Goal: Task Accomplishment & Management: Complete application form

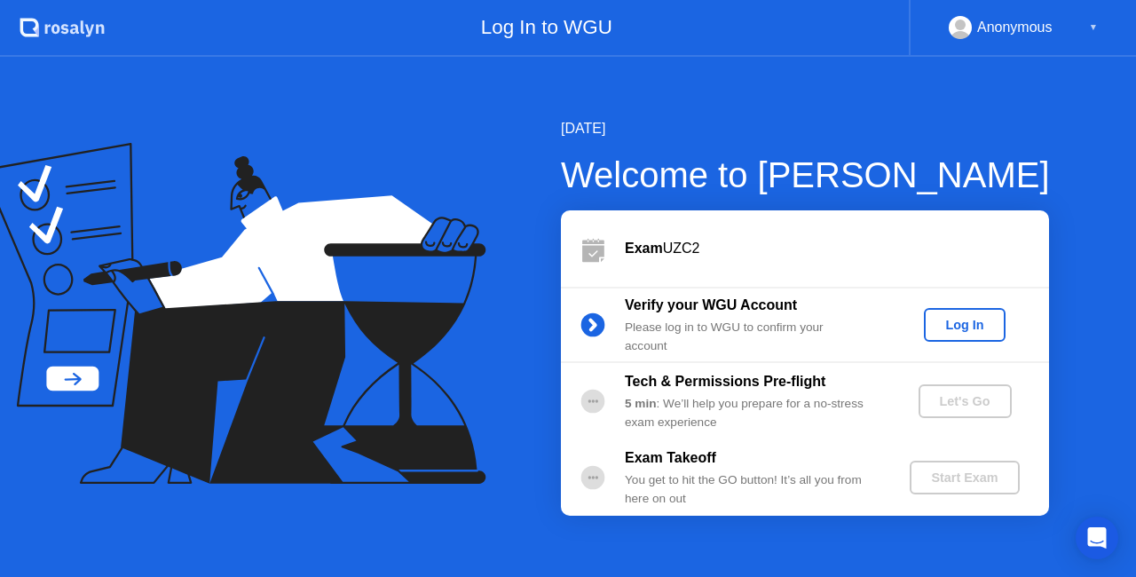
click at [971, 319] on div "Log In" at bounding box center [964, 325] width 67 height 14
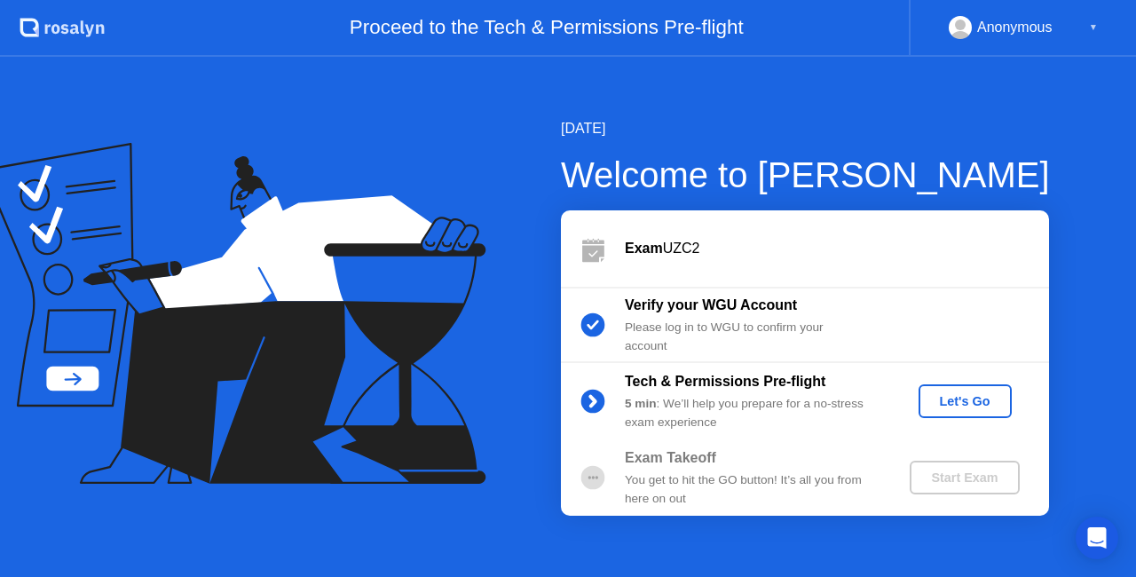
click at [983, 394] on div "Let's Go" at bounding box center [964, 401] width 79 height 14
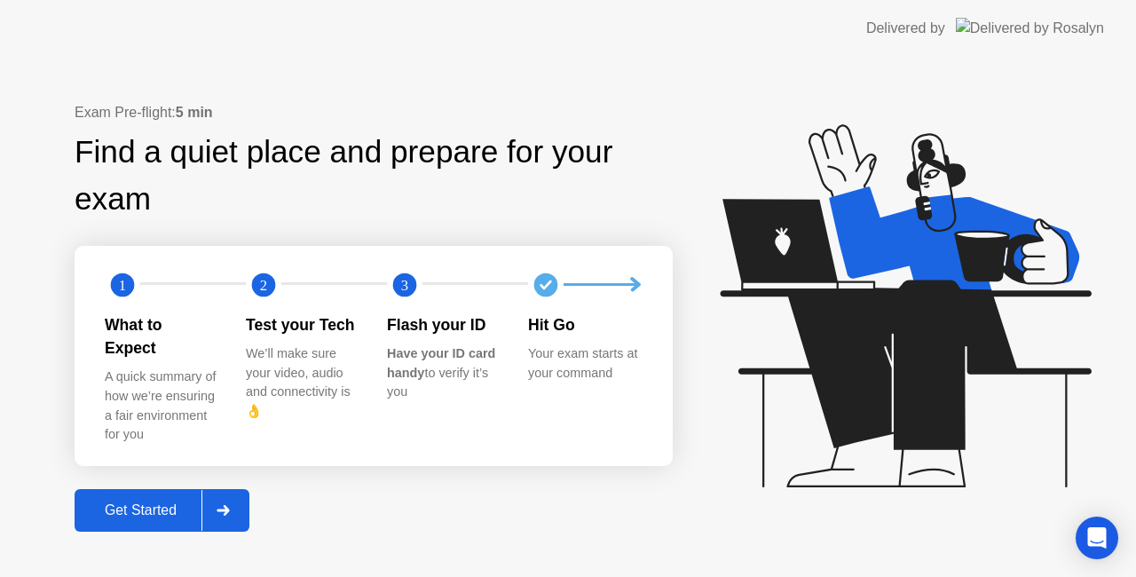
click at [159, 489] on button "Get Started" at bounding box center [162, 510] width 175 height 43
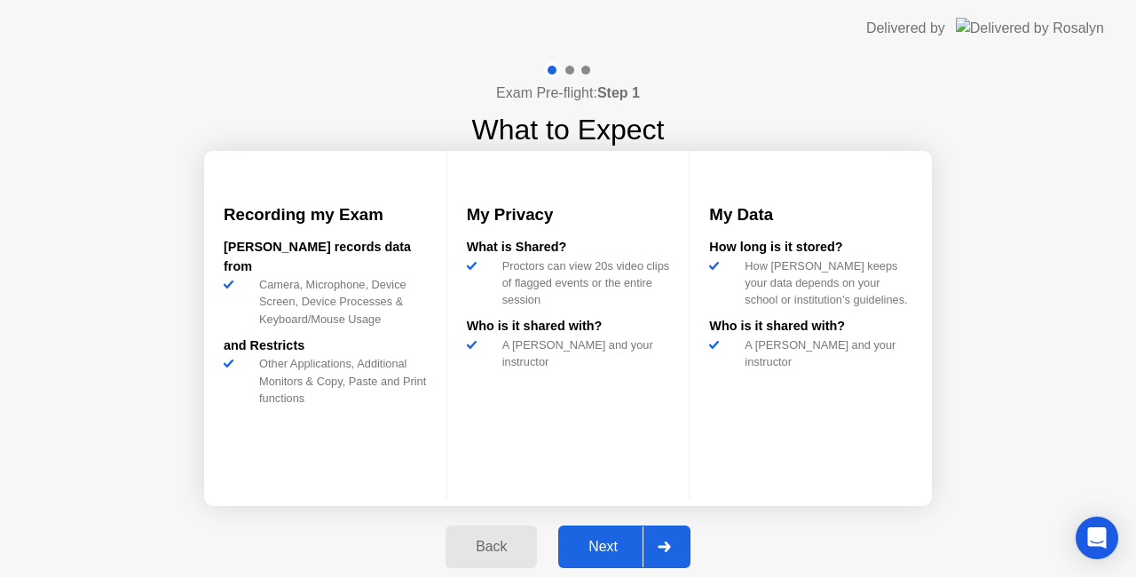
click at [581, 550] on div "Next" at bounding box center [602, 546] width 79 height 16
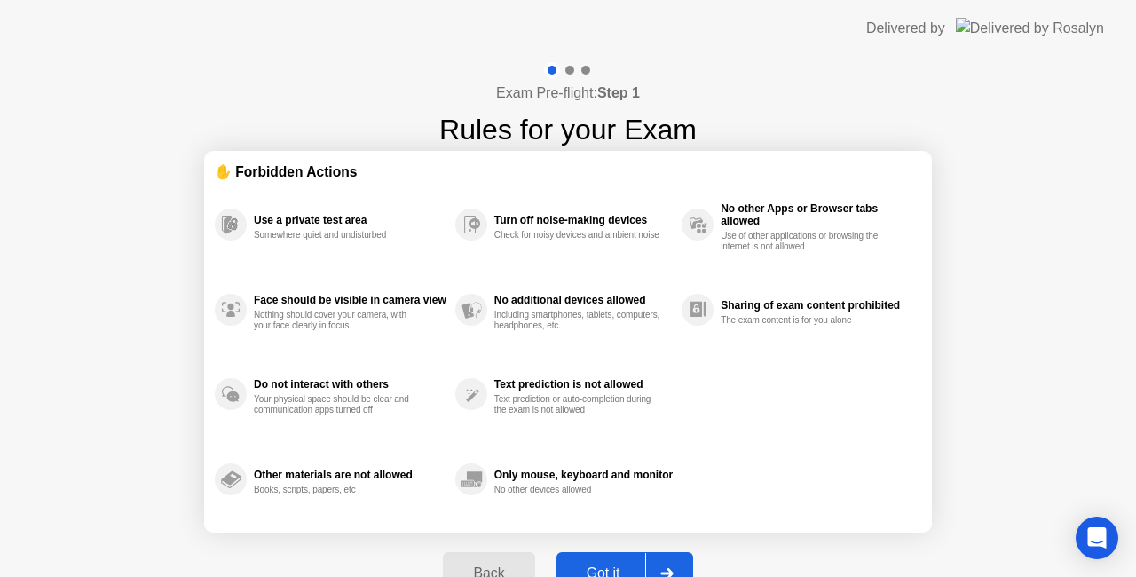
click at [591, 555] on button "Got it" at bounding box center [624, 573] width 137 height 43
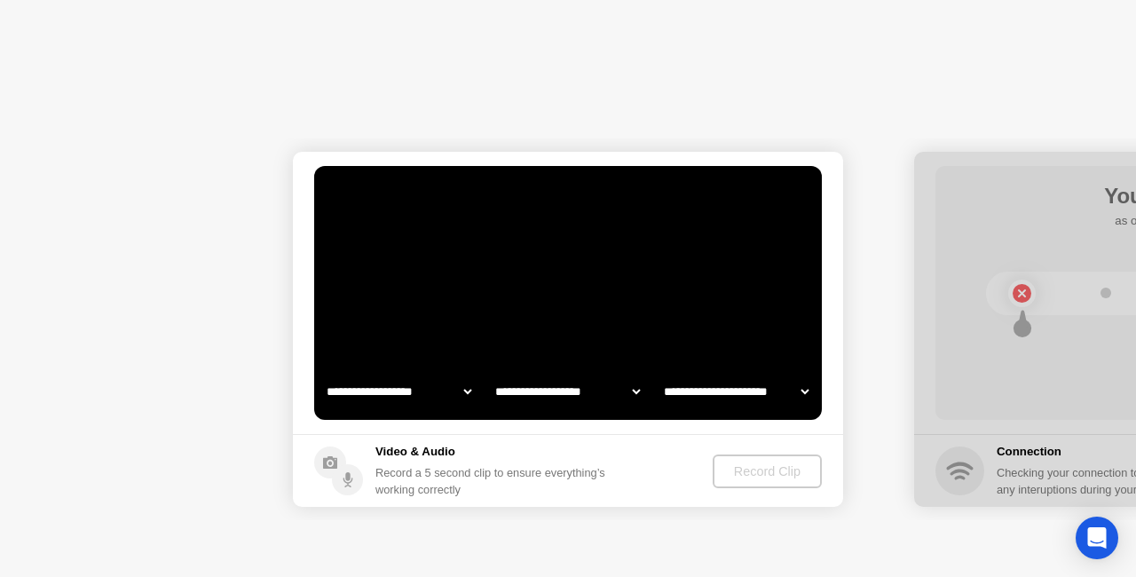
select select "**********"
select select "*******"
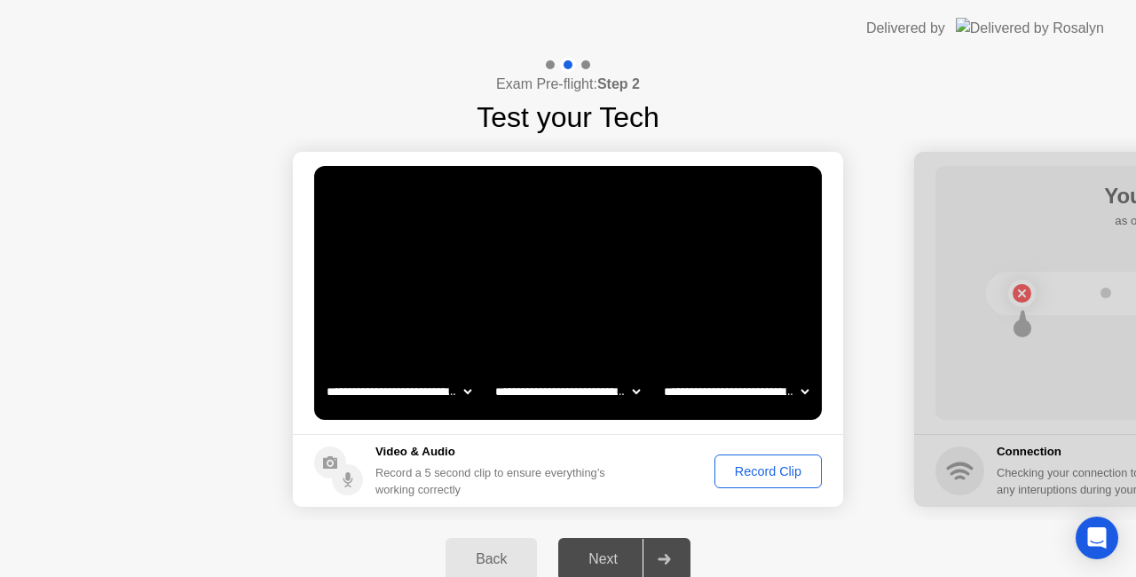
click at [757, 464] on div "Record Clip" at bounding box center [767, 471] width 95 height 14
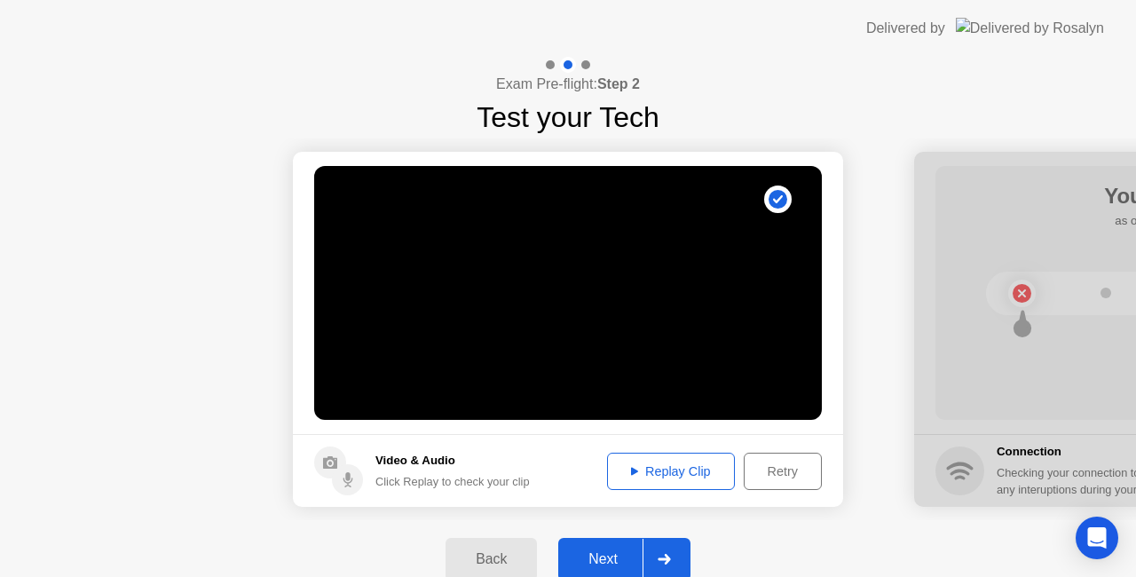
click at [680, 454] on button "Replay Clip" at bounding box center [671, 470] width 128 height 37
click at [616, 567] on div "Next" at bounding box center [602, 559] width 79 height 16
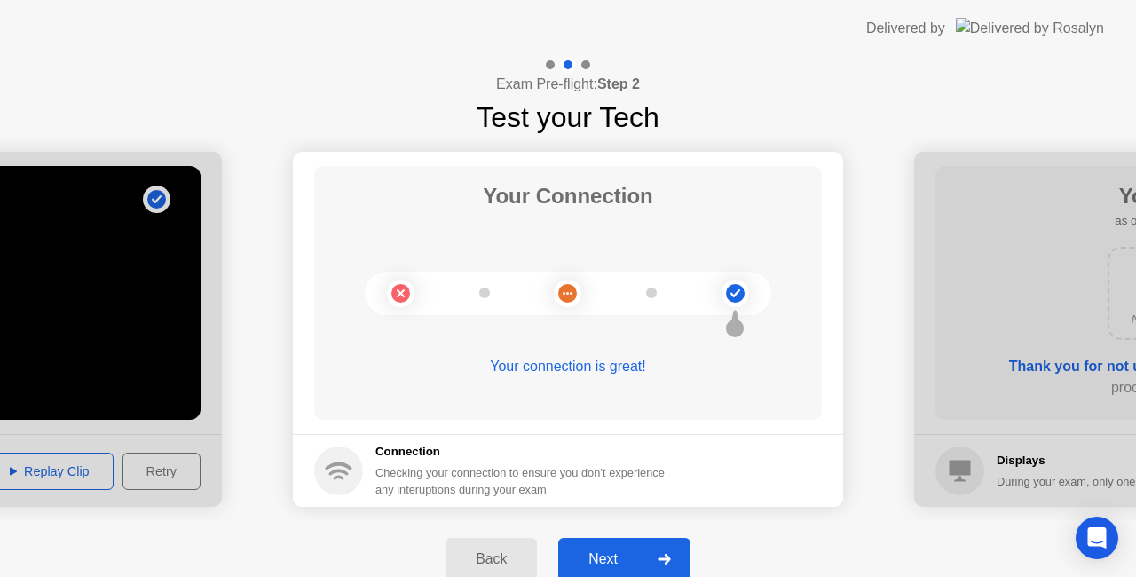
click at [596, 554] on div "Next" at bounding box center [602, 559] width 79 height 16
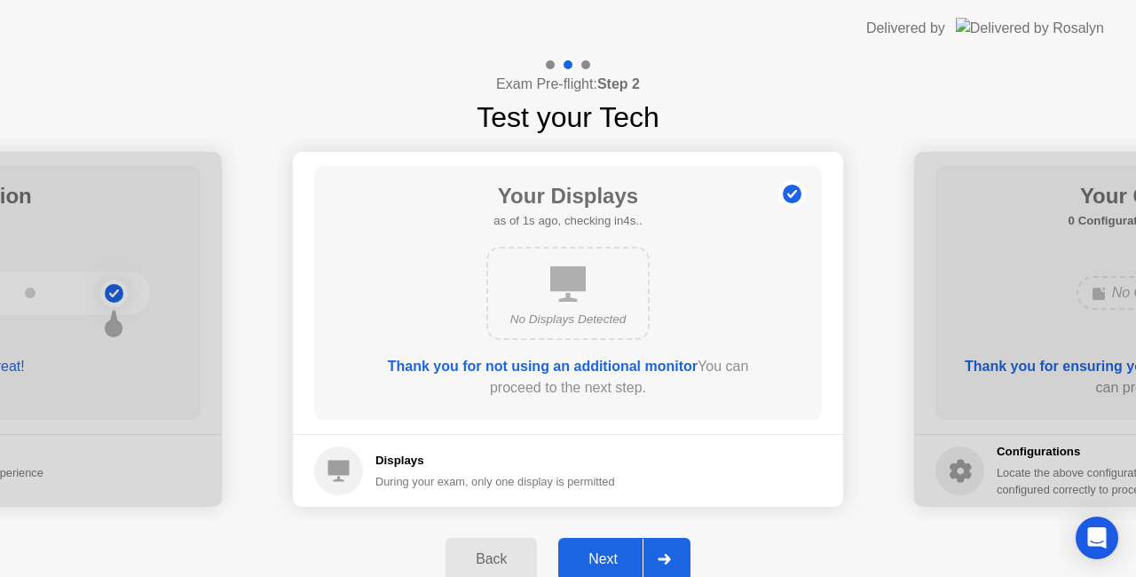
click at [589, 551] on div "Next" at bounding box center [602, 559] width 79 height 16
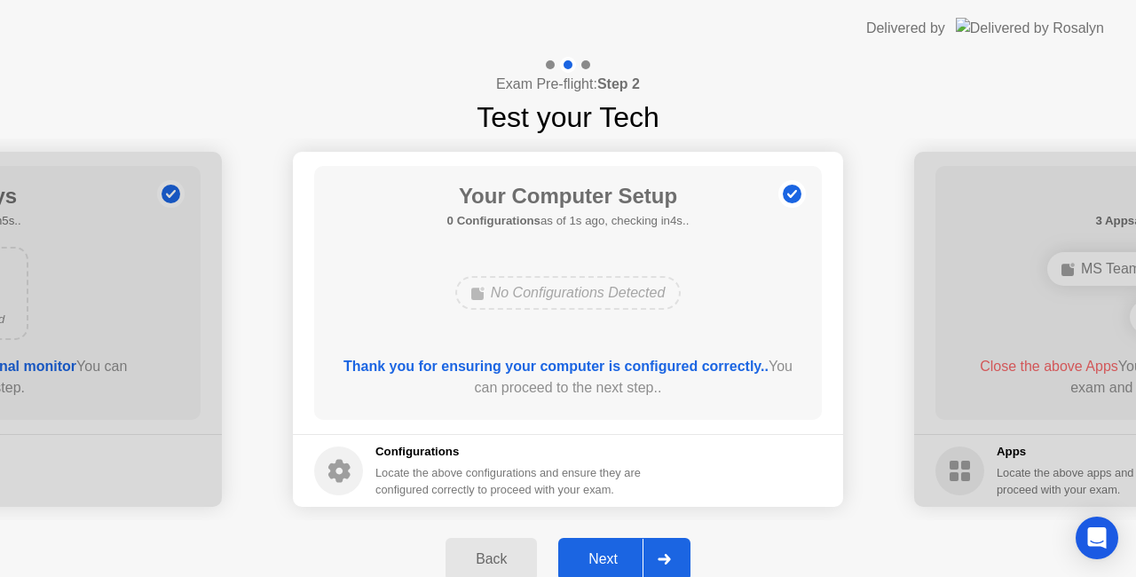
click at [589, 551] on div "Next" at bounding box center [602, 559] width 79 height 16
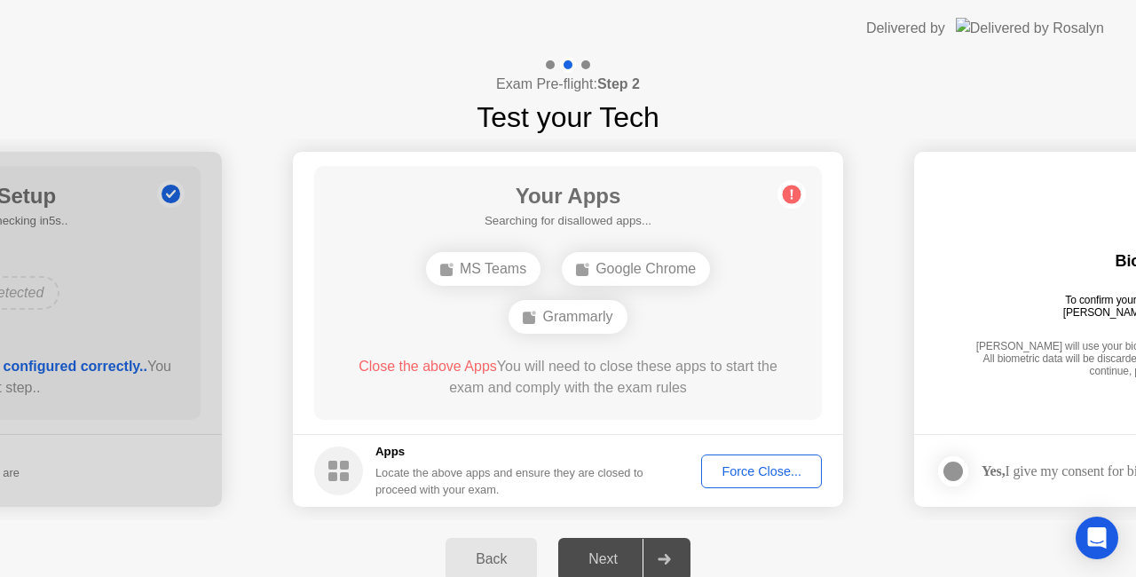
click at [727, 468] on div "Force Close..." at bounding box center [761, 471] width 108 height 14
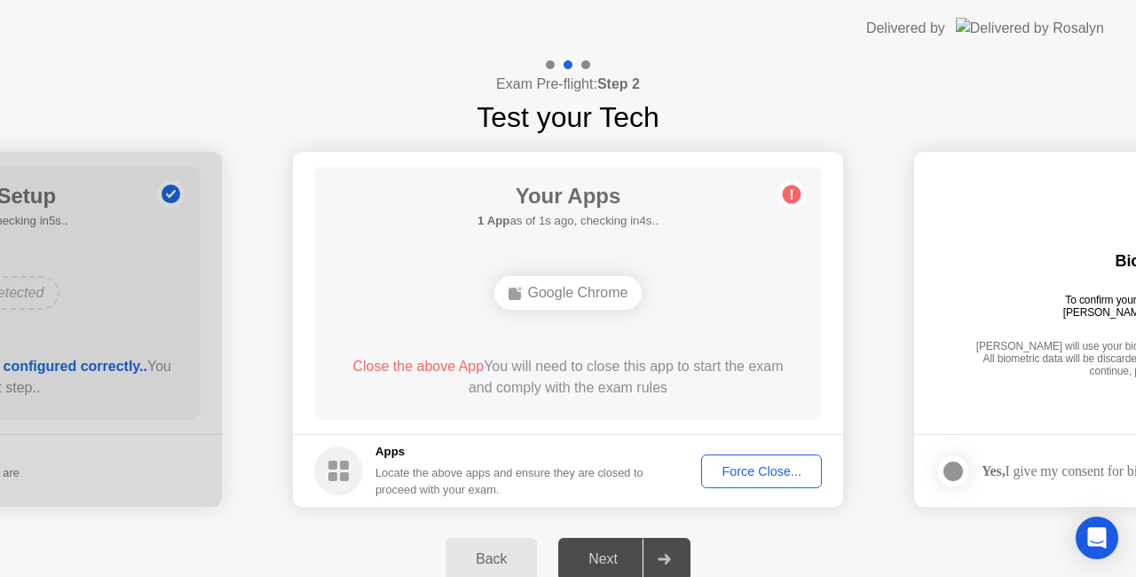
click at [742, 464] on div "Force Close..." at bounding box center [761, 471] width 108 height 14
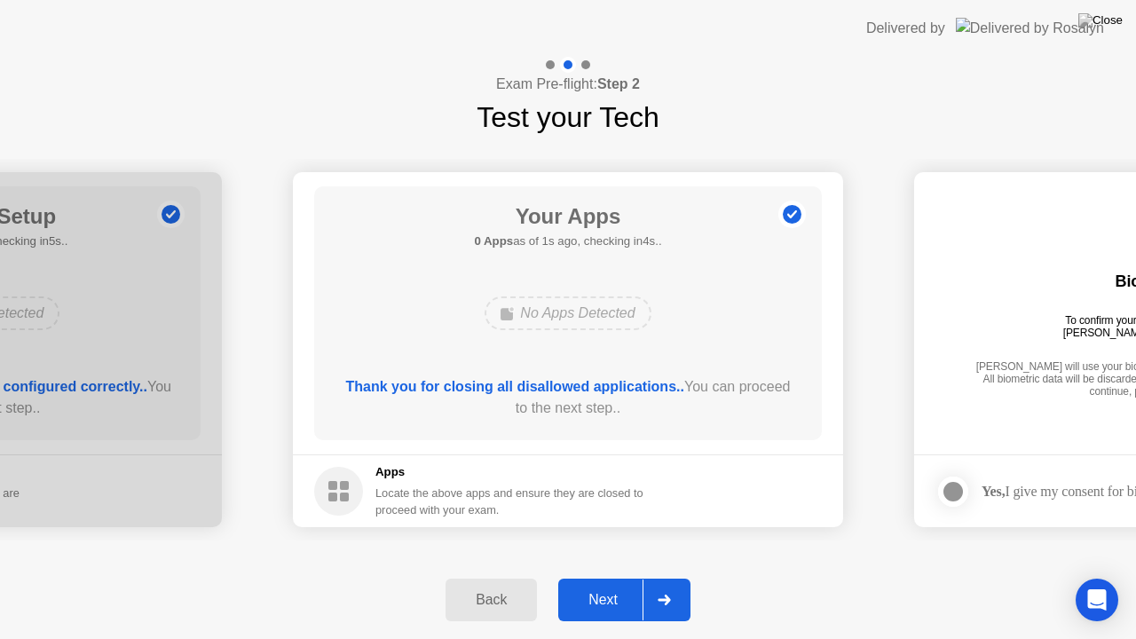
click at [582, 576] on div "Next" at bounding box center [602, 600] width 79 height 16
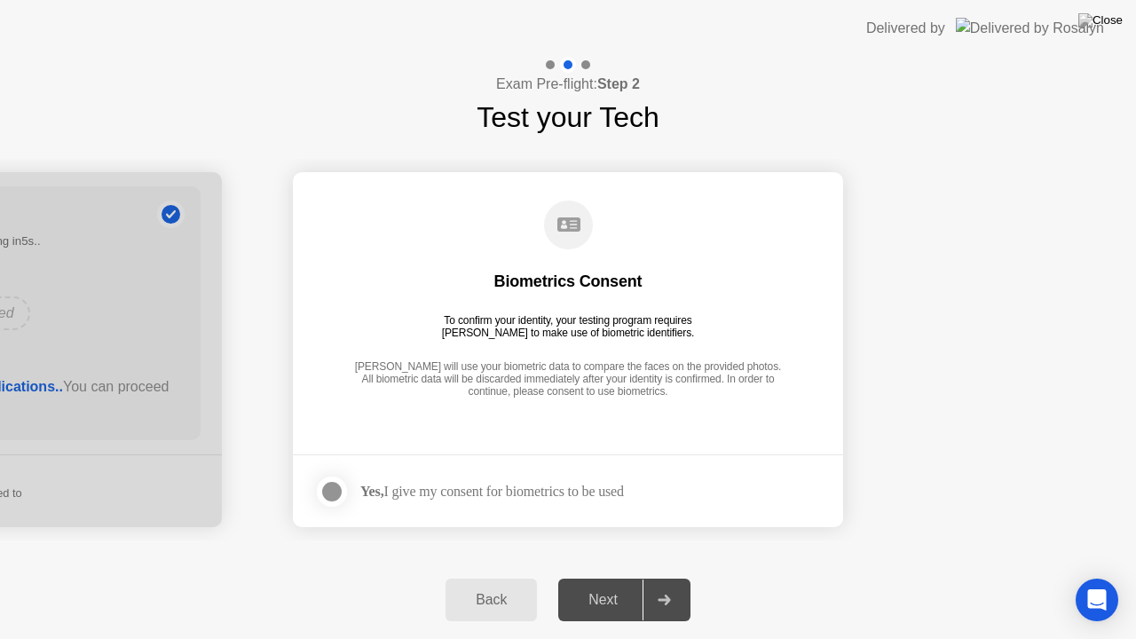
click at [330, 489] on div at bounding box center [331, 491] width 21 height 21
click at [617, 576] on div "Next" at bounding box center [602, 600] width 79 height 16
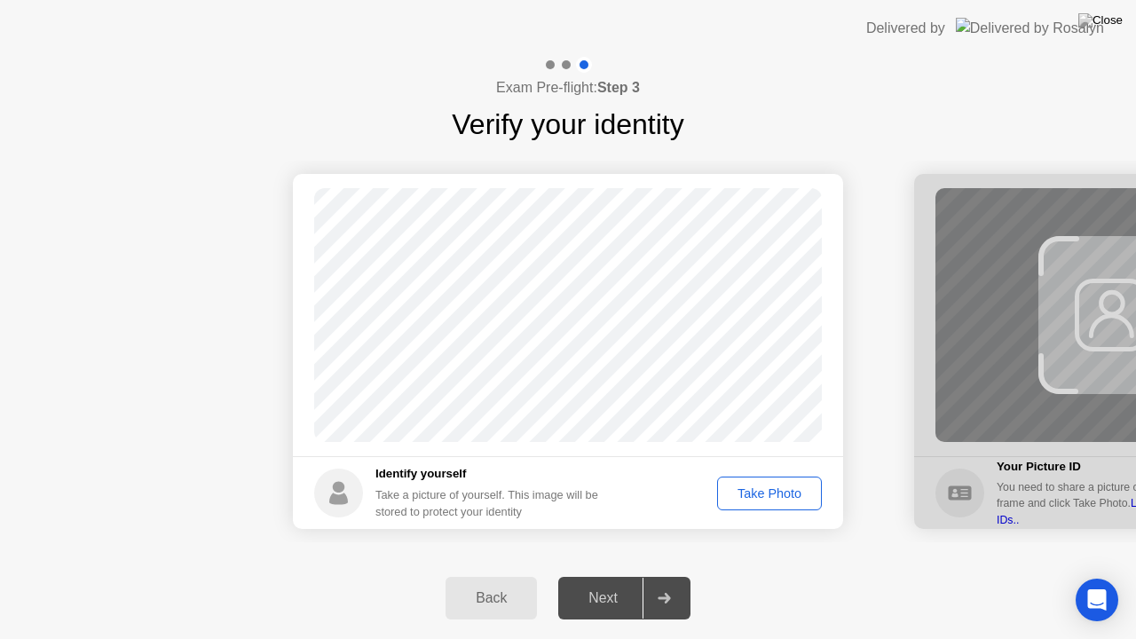
click at [797, 500] on div "Take Photo" at bounding box center [769, 493] width 92 height 14
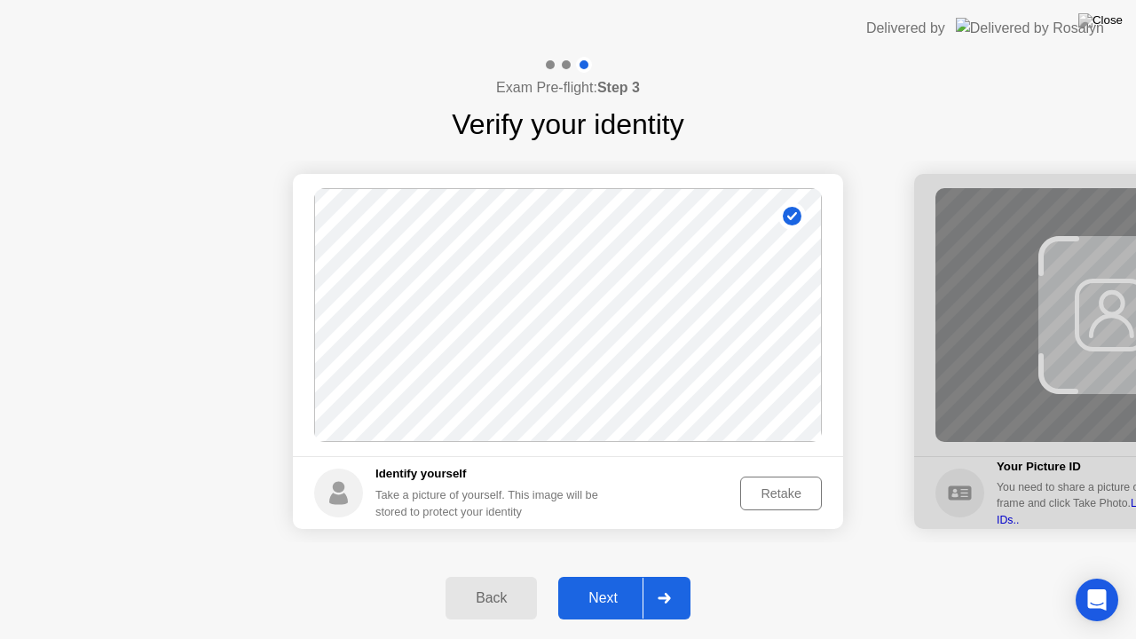
click at [597, 576] on button "Next" at bounding box center [624, 598] width 132 height 43
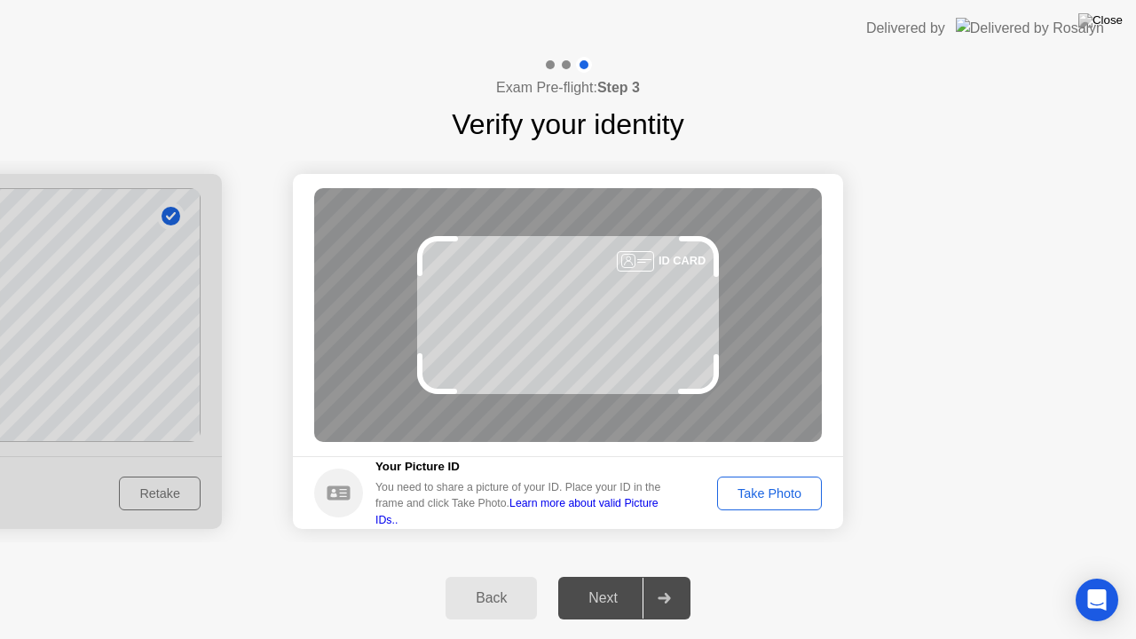
click at [752, 500] on div "Take Photo" at bounding box center [769, 493] width 92 height 14
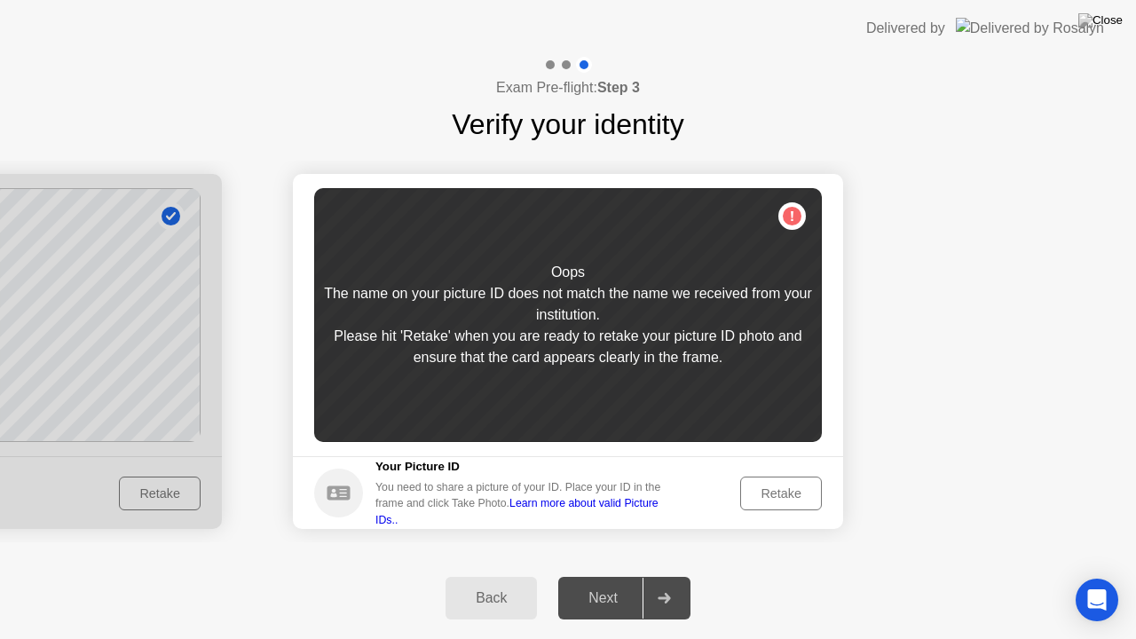
click at [782, 486] on div "Retake" at bounding box center [780, 493] width 69 height 14
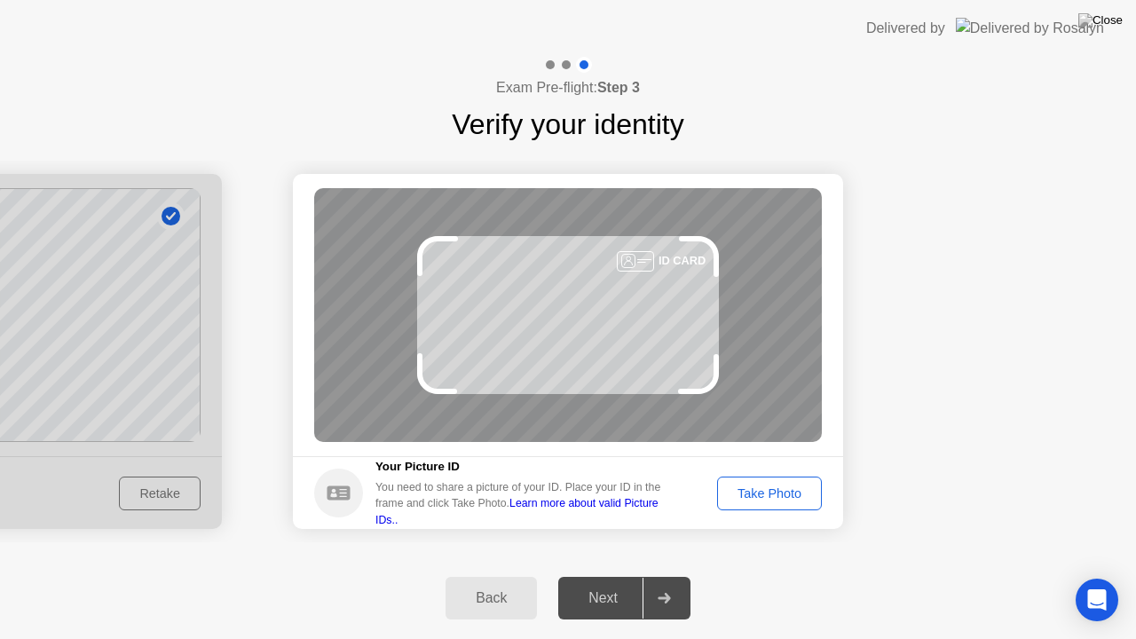
click at [578, 322] on div "ID CARD" at bounding box center [567, 315] width 507 height 254
click at [806, 493] on div "Take Photo" at bounding box center [769, 493] width 92 height 14
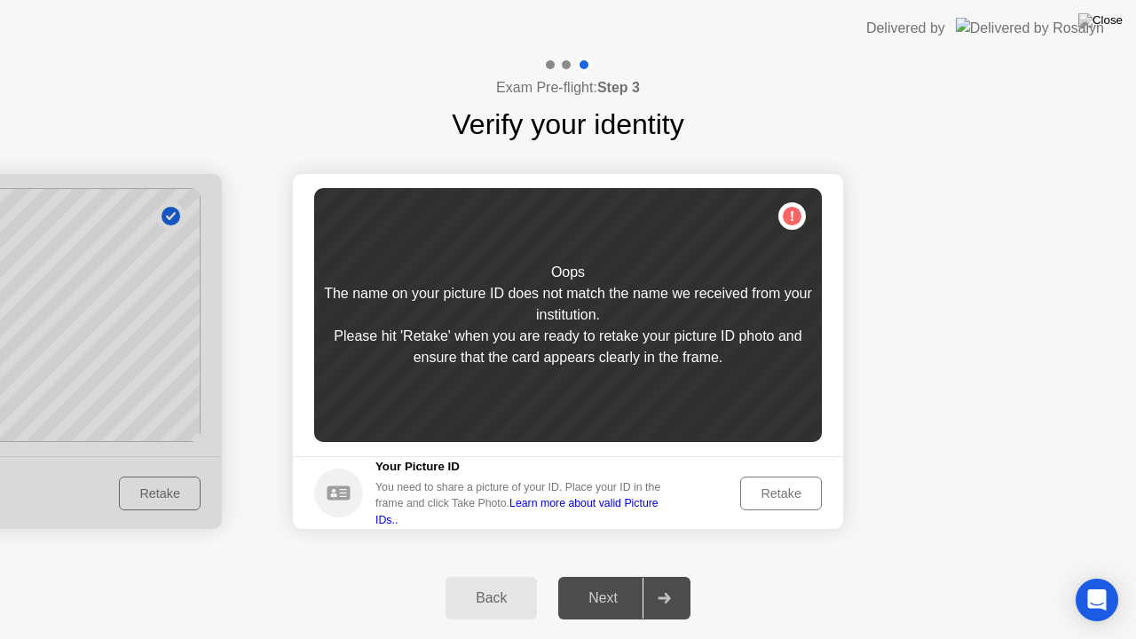
click at [524, 576] on div "Back" at bounding box center [491, 598] width 81 height 16
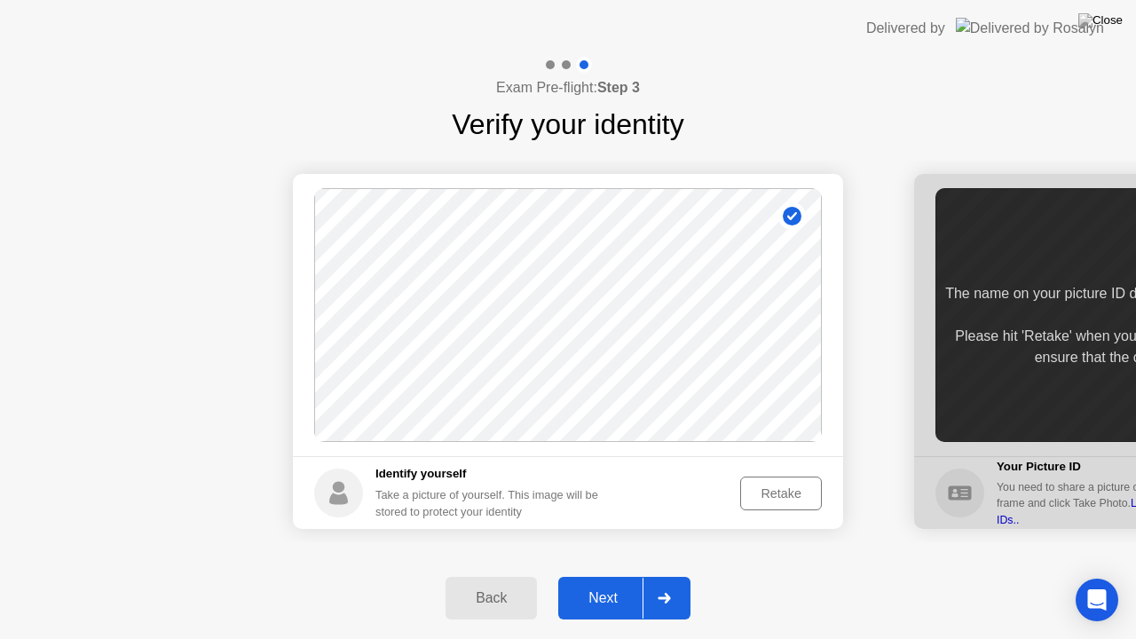
click at [584, 576] on div "Next" at bounding box center [602, 598] width 79 height 16
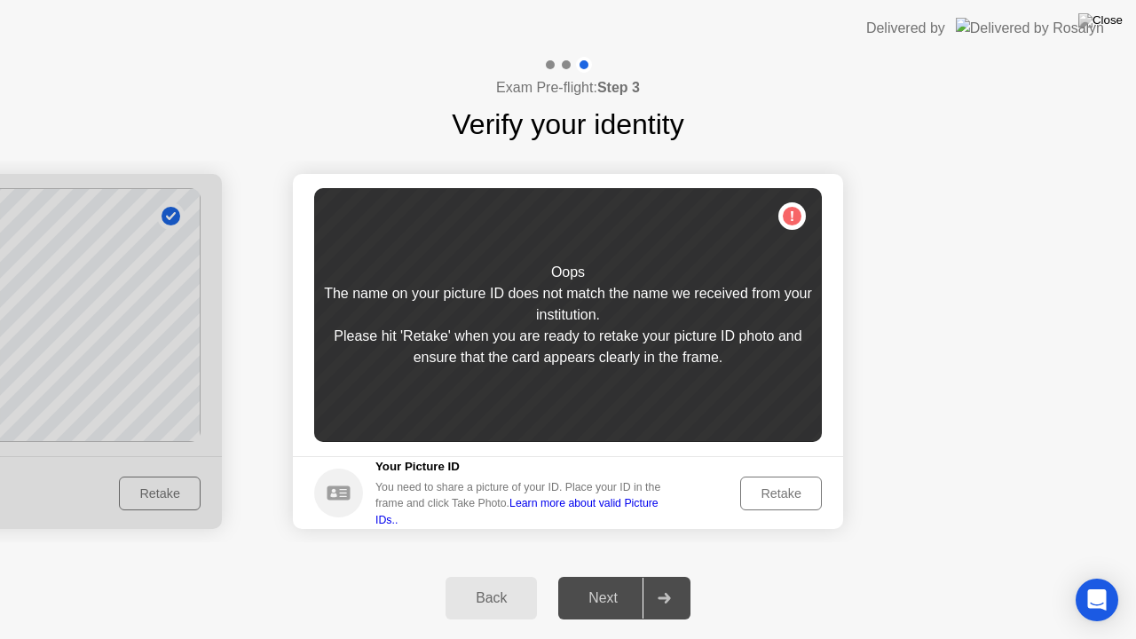
click at [763, 486] on div "Retake" at bounding box center [780, 493] width 69 height 14
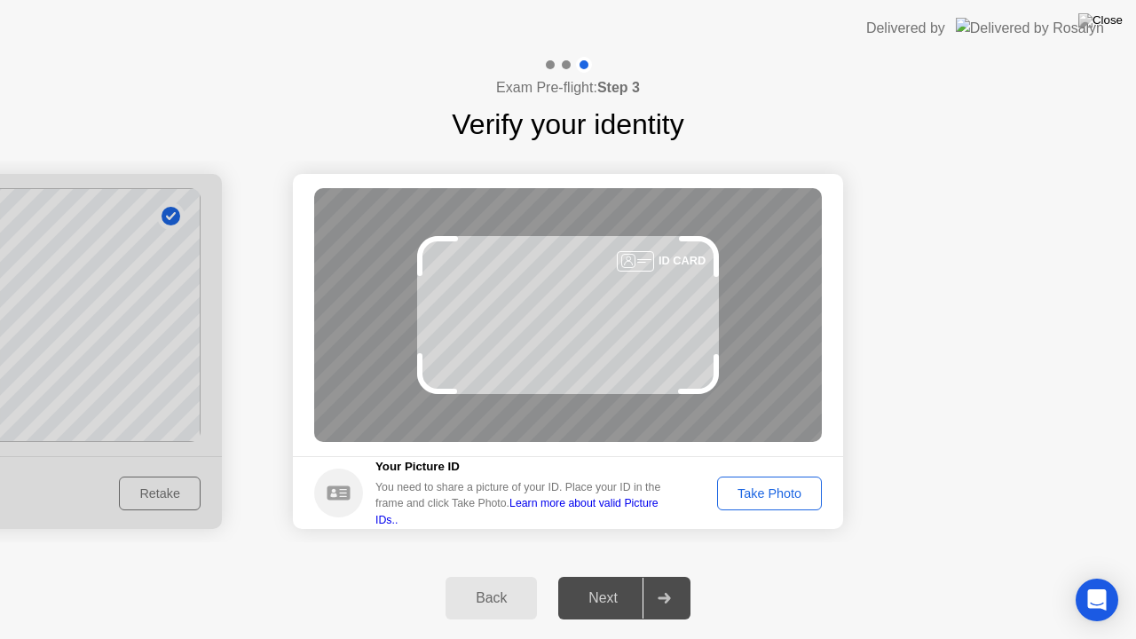
click at [751, 499] on div "Take Photo" at bounding box center [769, 493] width 92 height 14
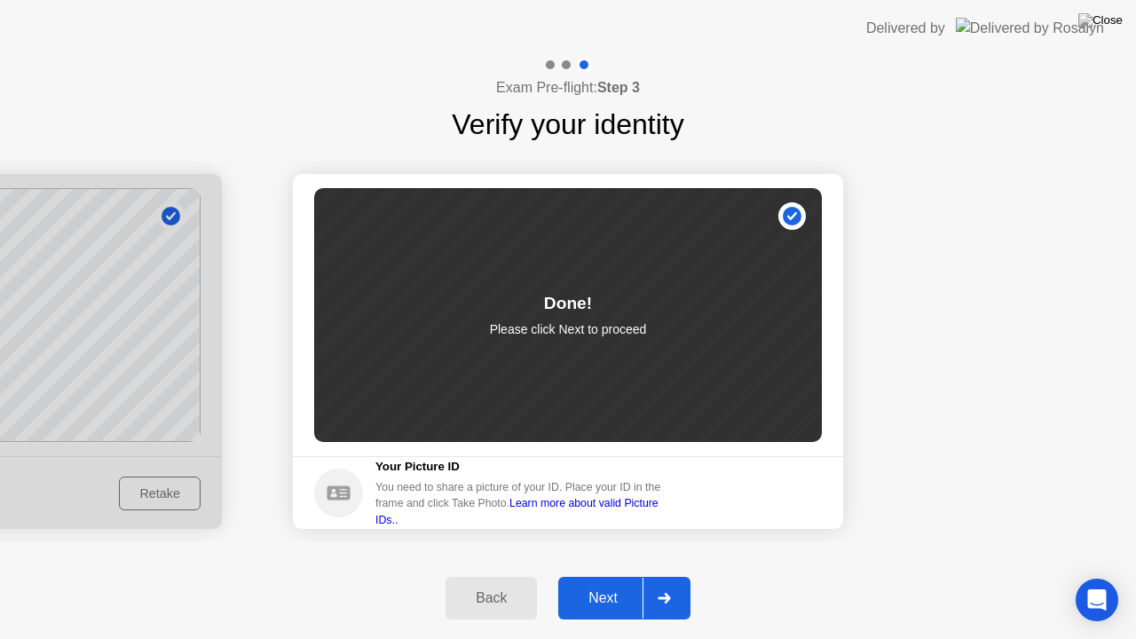
click at [580, 576] on div "Next" at bounding box center [602, 598] width 79 height 16
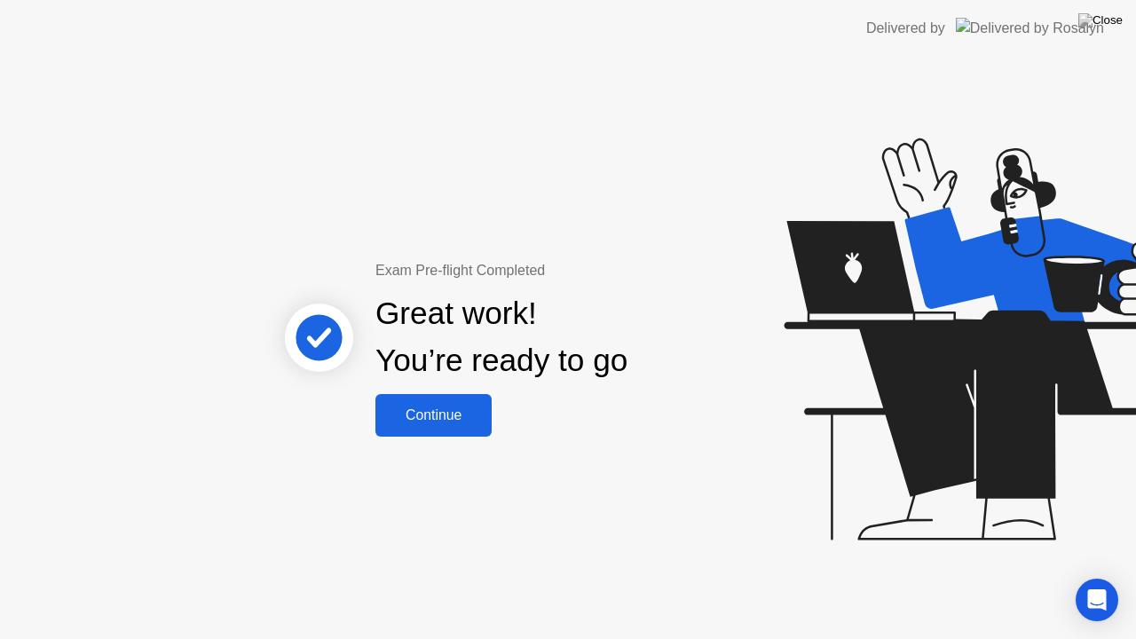
click at [426, 413] on div "Continue" at bounding box center [434, 415] width 106 height 16
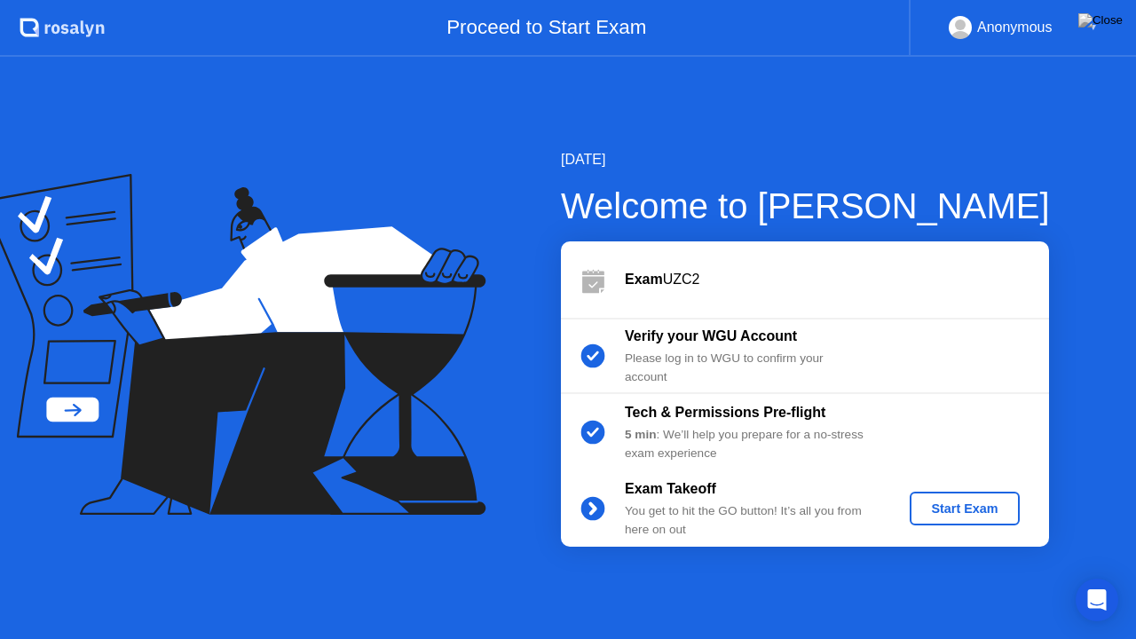
click at [951, 512] on div "Start Exam" at bounding box center [963, 508] width 95 height 14
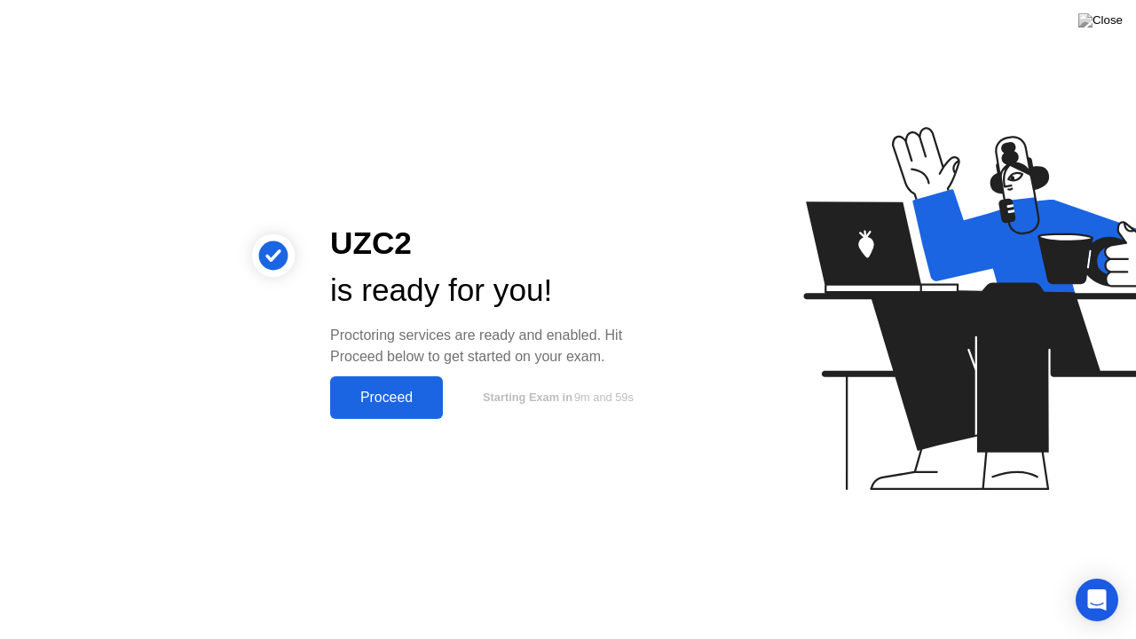
click at [345, 405] on div "Proceed" at bounding box center [386, 397] width 102 height 16
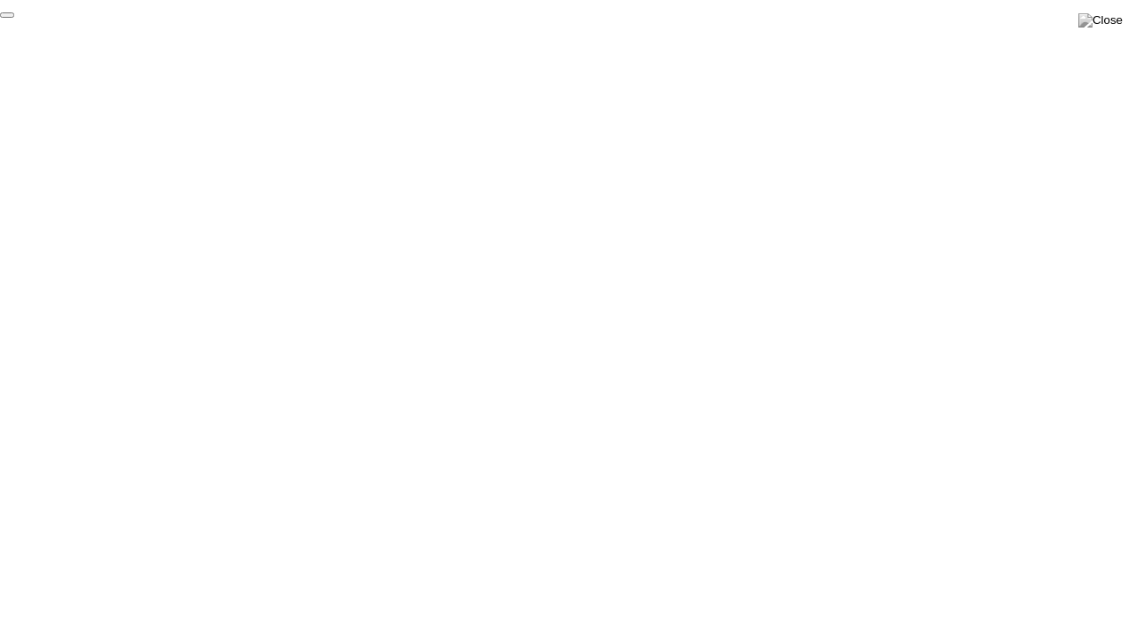
click at [14, 18] on button "End Proctoring Session" at bounding box center [7, 14] width 14 height 5
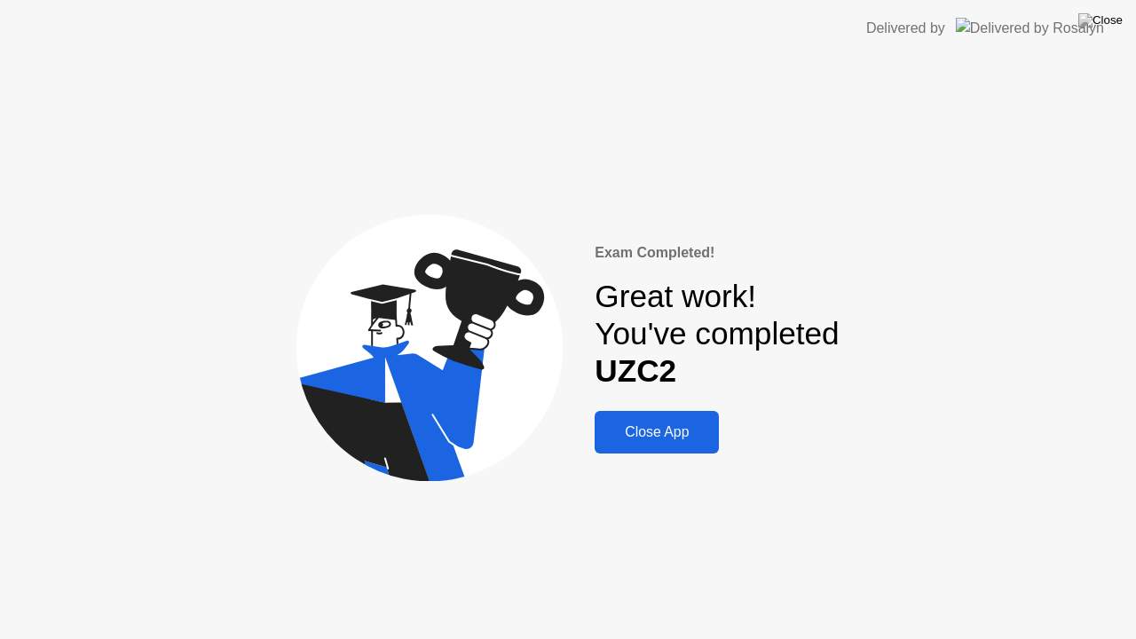
click at [675, 428] on div "Close App" at bounding box center [657, 432] width 114 height 16
